Goal: Information Seeking & Learning: Learn about a topic

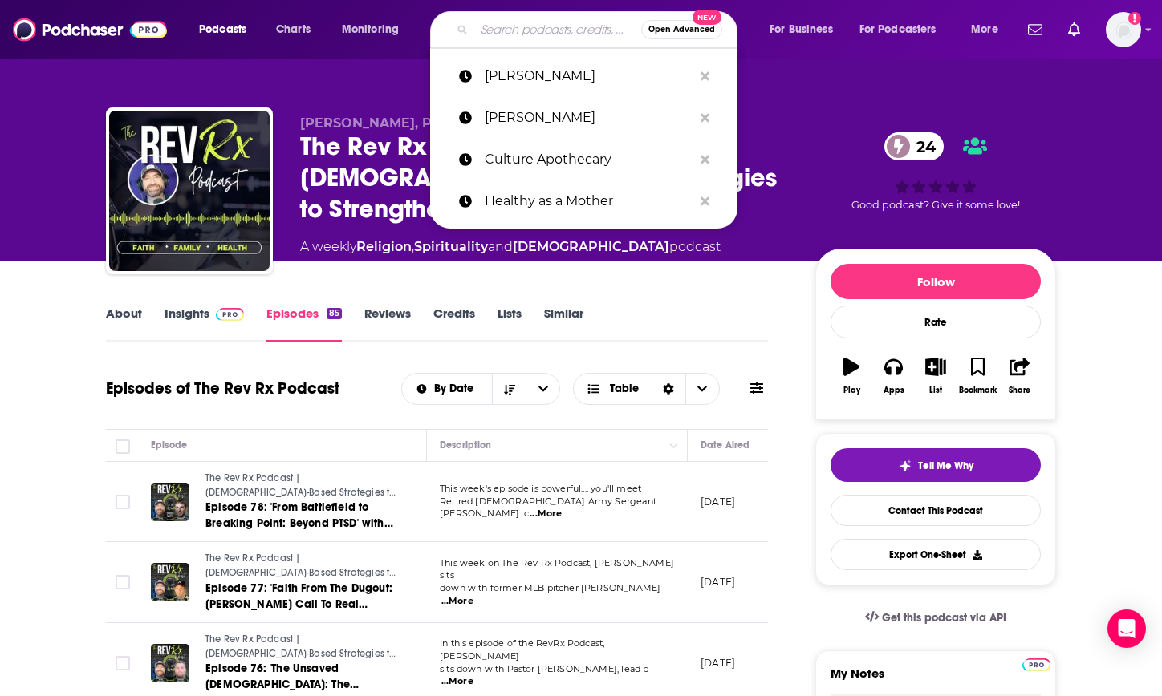
click at [502, 33] on input "Search podcasts, credits, & more..." at bounding box center [557, 30] width 167 height 26
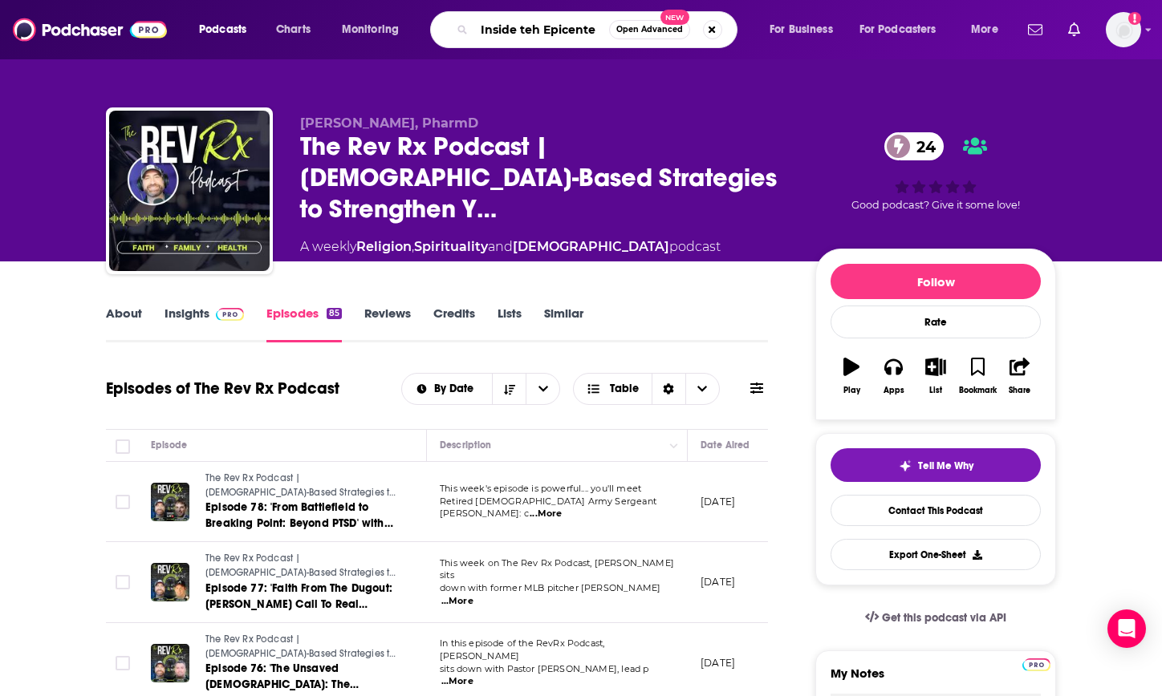
type input "Inside teh Epicenter"
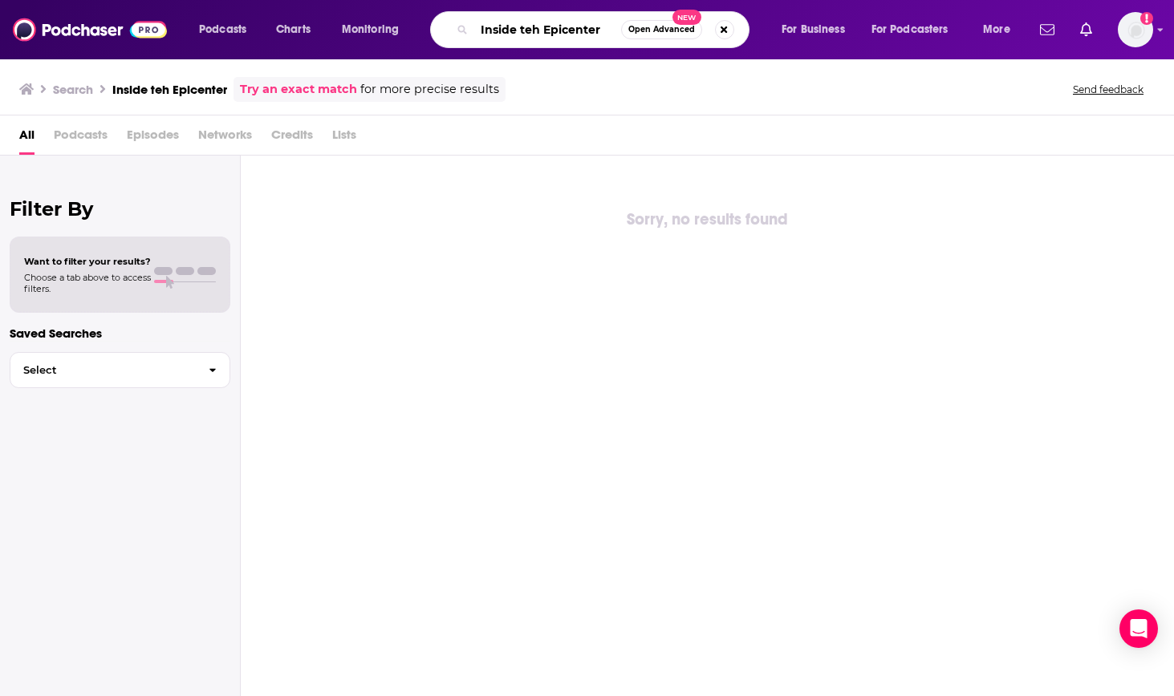
click at [538, 30] on input "Inside teh Epicenter" at bounding box center [547, 30] width 147 height 26
type input "Inside the Epicenter"
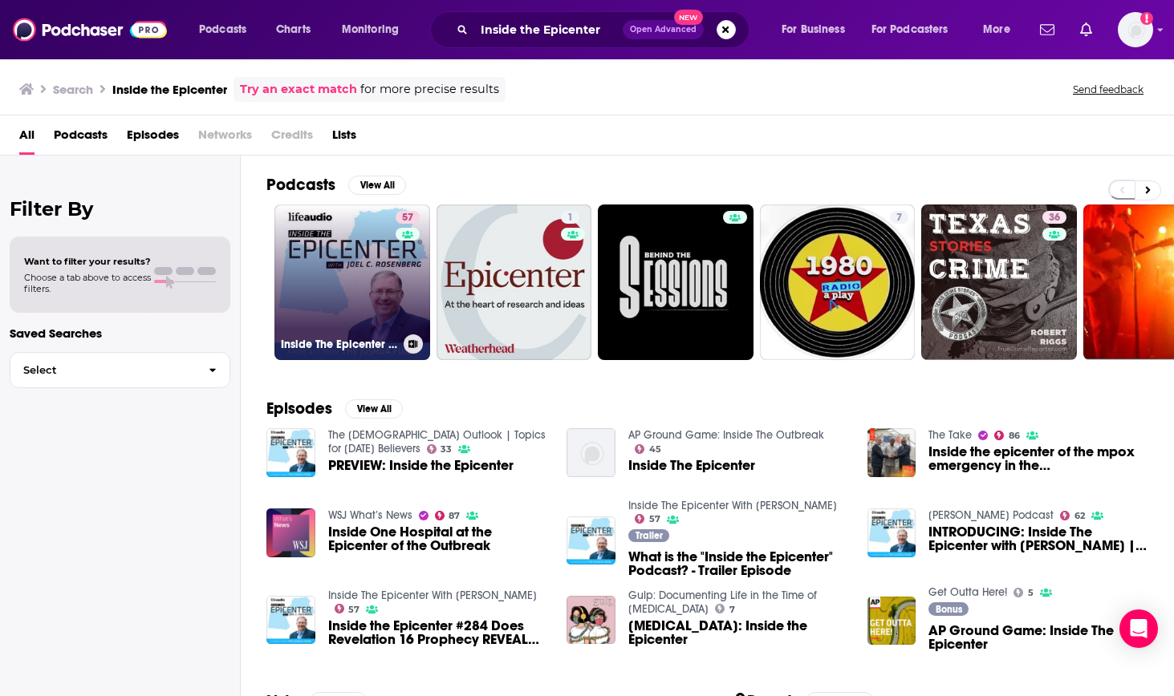
click at [347, 274] on link "57 Inside The Epicenter With [PERSON_NAME]" at bounding box center [352, 283] width 156 height 156
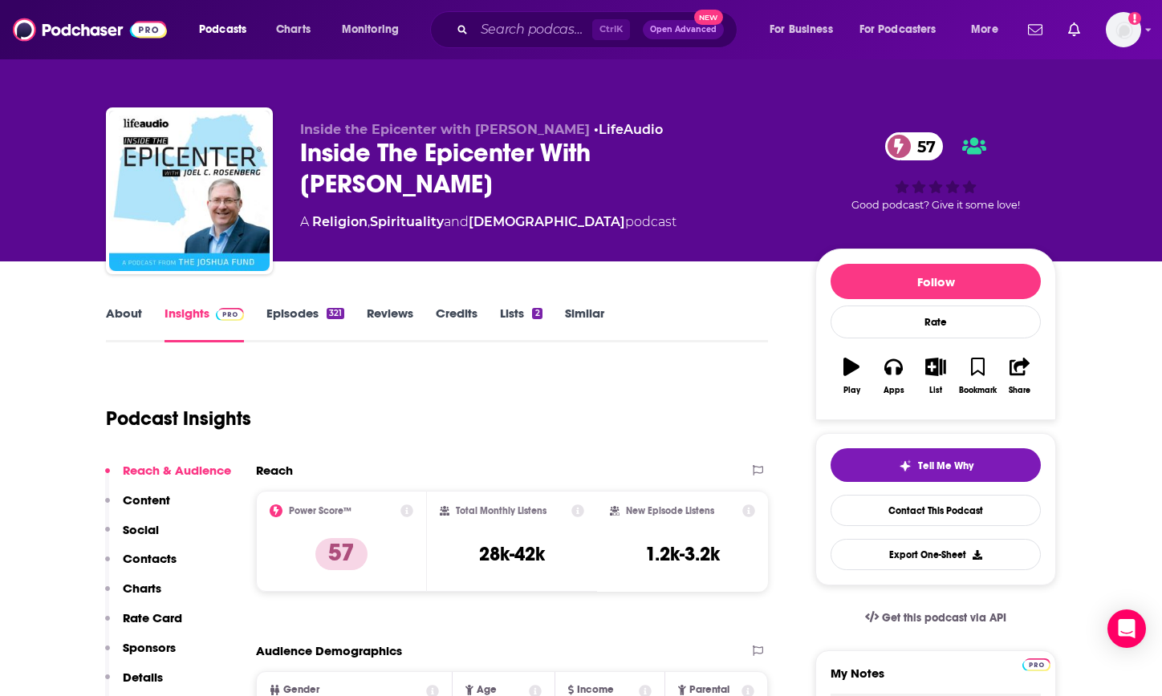
click at [467, 75] on div "Inside the Epicenter with [PERSON_NAME] • LifeAudio Inside The Epicenter With […" at bounding box center [580, 131] width 1027 height 262
